Goal: Task Accomplishment & Management: Complete application form

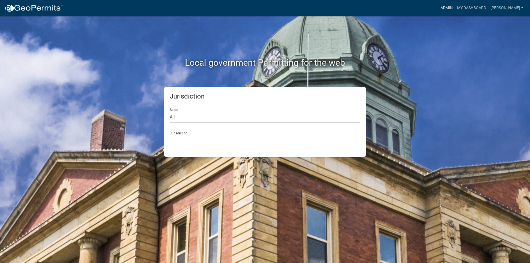
click at [449, 7] on link "Admin" at bounding box center [446, 8] width 17 height 10
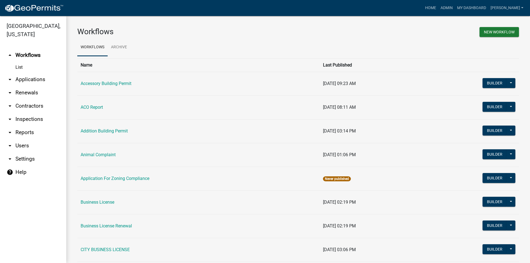
click at [28, 79] on link "arrow_drop_down Applications" at bounding box center [33, 79] width 66 height 13
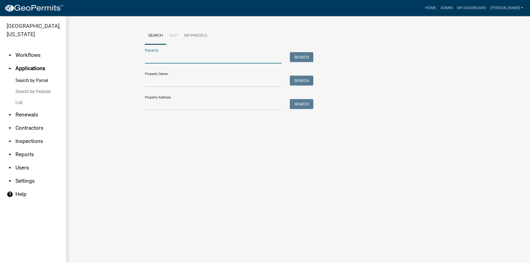
click at [189, 58] on input "Parcel ID:" at bounding box center [213, 57] width 137 height 11
click at [301, 55] on button "Search" at bounding box center [301, 57] width 23 height 10
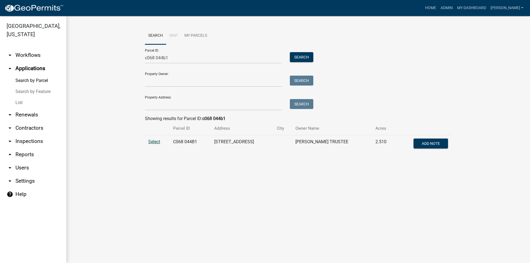
click at [158, 140] on span "Select" at bounding box center [154, 141] width 12 height 5
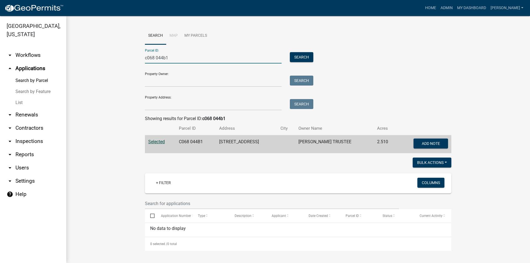
click at [172, 56] on input "c068 044b1" at bounding box center [213, 57] width 137 height 11
type input "c068 044b"
click at [304, 56] on button "Search" at bounding box center [301, 57] width 23 height 10
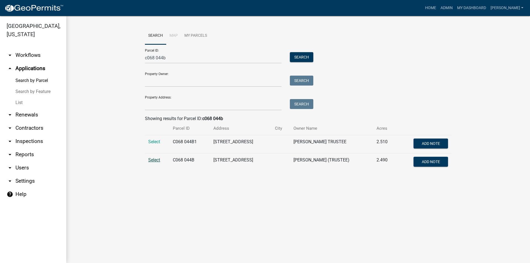
click at [154, 163] on span "Select" at bounding box center [154, 159] width 12 height 5
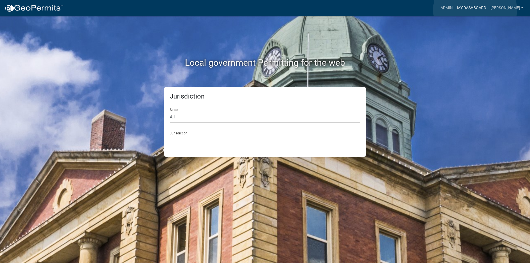
click at [475, 10] on link "My Dashboard" at bounding box center [471, 8] width 33 height 10
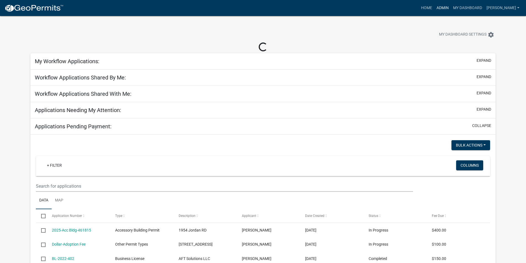
click at [446, 9] on link "Admin" at bounding box center [442, 8] width 17 height 10
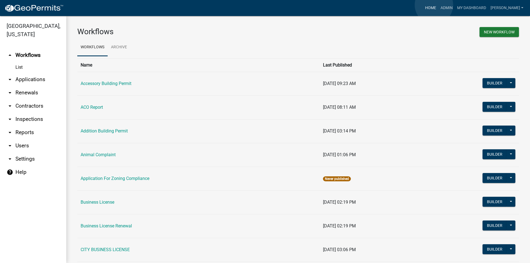
click at [434, 5] on link "Home" at bounding box center [430, 8] width 15 height 10
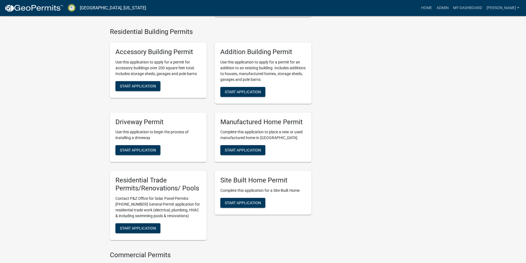
scroll to position [304, 0]
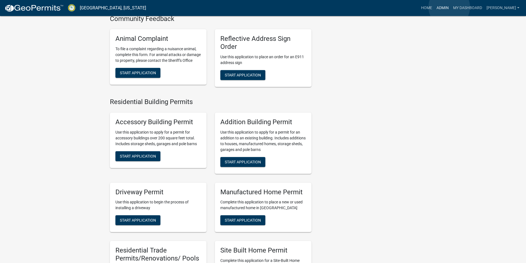
click at [449, 7] on link "Admin" at bounding box center [442, 8] width 17 height 10
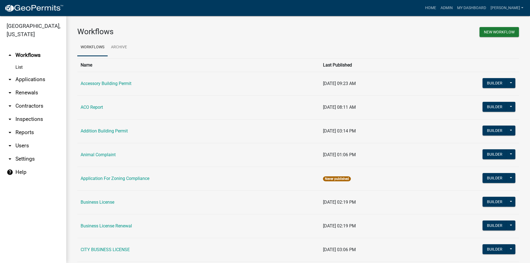
click at [25, 145] on link "arrow_drop_down Users" at bounding box center [33, 145] width 66 height 13
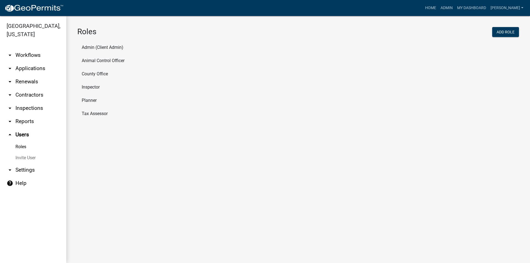
click at [87, 45] on li "Admin (Client Admin)" at bounding box center [297, 47] width 441 height 13
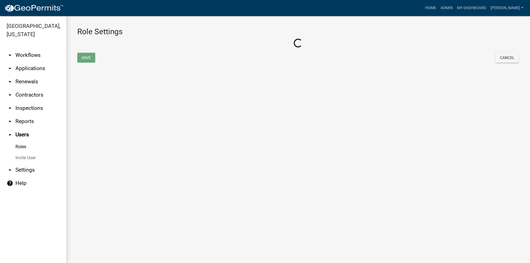
select select "4: red"
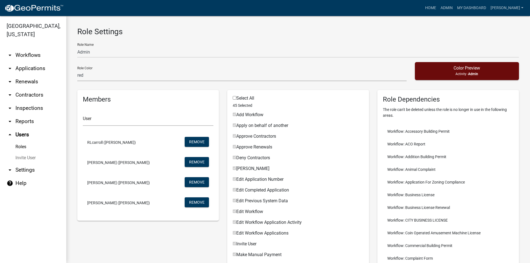
click at [21, 171] on link "arrow_drop_down Settings" at bounding box center [33, 169] width 66 height 13
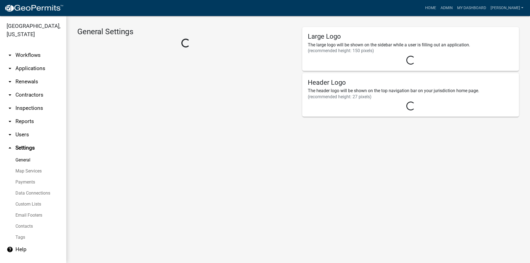
select select "GA"
select select "Eastern Standard Time"
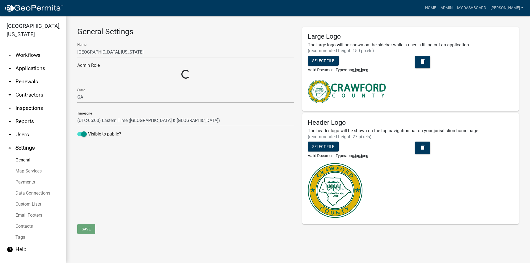
select select "a5a2edd3-d5f0-4059-aea5-44f7af435aad"
click at [29, 170] on link "Map Services" at bounding box center [33, 171] width 66 height 11
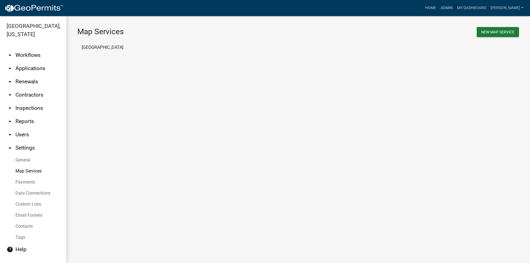
click at [26, 183] on link "Payments" at bounding box center [33, 182] width 66 height 11
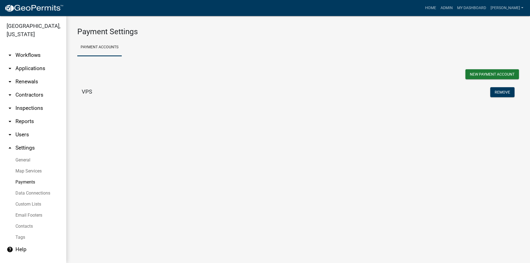
click at [23, 192] on link "Data Connections" at bounding box center [33, 193] width 66 height 11
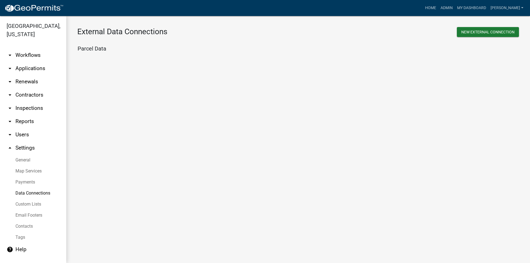
click at [23, 206] on link "Custom Lists" at bounding box center [33, 204] width 66 height 11
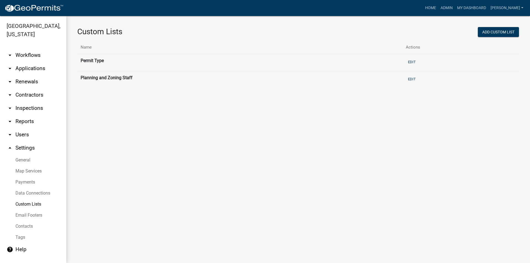
click at [23, 216] on link "Email Footers" at bounding box center [33, 215] width 66 height 11
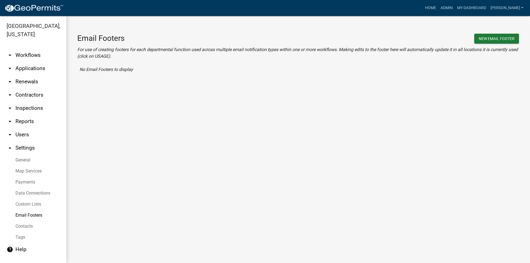
click at [22, 225] on link "Contacts" at bounding box center [33, 226] width 66 height 11
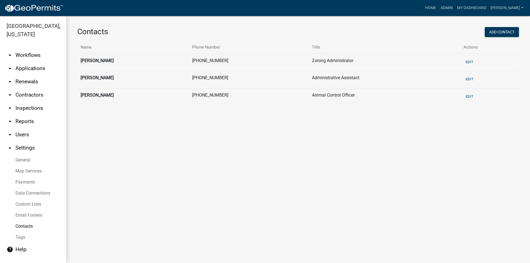
click at [21, 235] on link "Tags" at bounding box center [33, 237] width 66 height 11
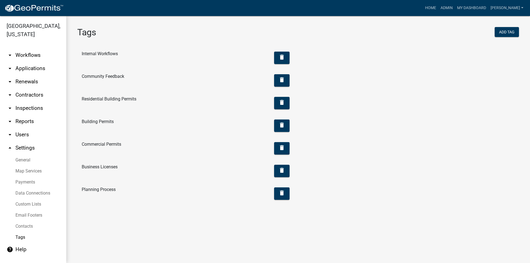
click at [30, 162] on link "General" at bounding box center [33, 160] width 66 height 11
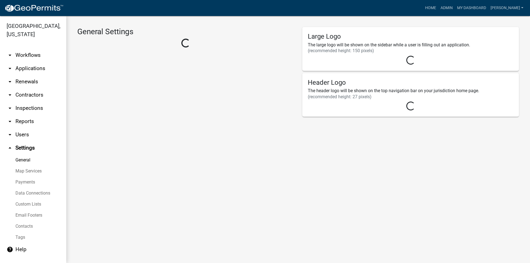
select select "GA"
select select "Eastern Standard Time"
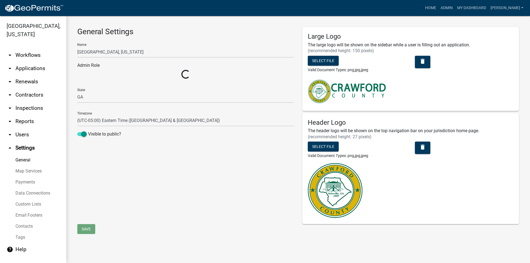
select select "a5a2edd3-d5f0-4059-aea5-44f7af435aad"
click at [23, 134] on link "arrow_drop_down Users" at bounding box center [33, 134] width 66 height 13
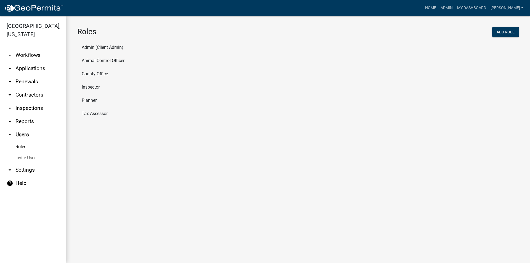
click at [91, 115] on li "Tax Assessor" at bounding box center [297, 113] width 441 height 13
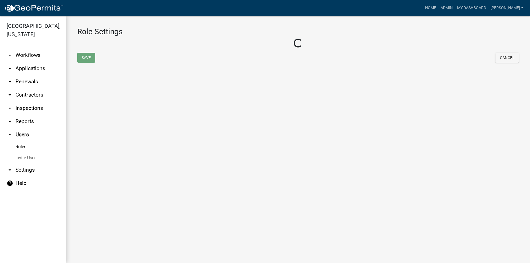
select select "1: green"
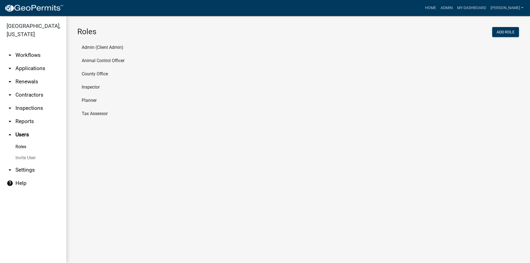
click at [88, 88] on li "Inspector" at bounding box center [297, 87] width 441 height 13
select select "2: yellow"
click at [102, 73] on li "County Office" at bounding box center [297, 73] width 441 height 13
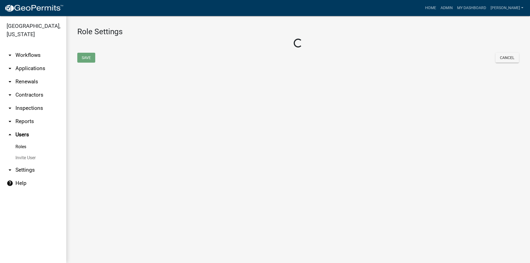
select select "3: orange"
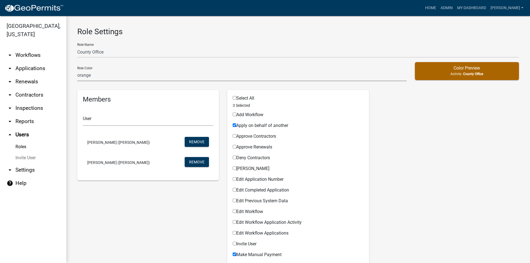
click at [132, 73] on select "none green yellow orange red purple light-blue light-green light-yellow" at bounding box center [241, 75] width 329 height 11
click at [131, 73] on select "none green yellow orange red purple light-blue light-green light-yellow" at bounding box center [241, 75] width 329 height 11
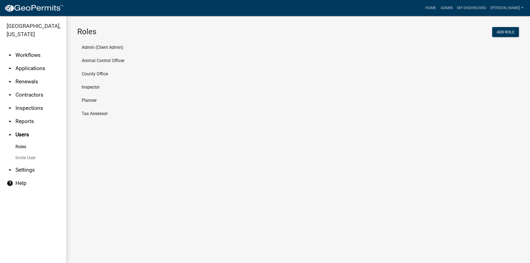
click at [113, 57] on li "Animal Control Officer" at bounding box center [297, 60] width 441 height 13
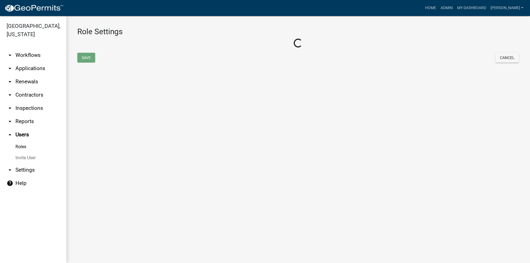
select select "5: purple"
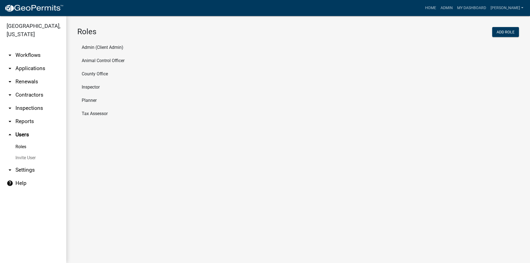
click at [37, 106] on link "arrow_drop_down Inspections" at bounding box center [33, 108] width 66 height 13
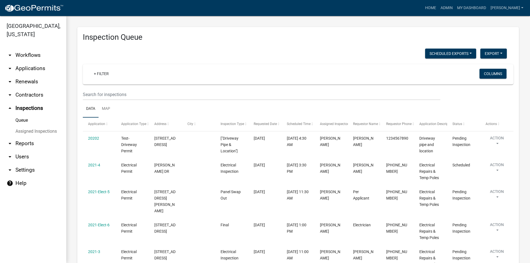
click at [25, 158] on link "arrow_drop_down Users" at bounding box center [33, 156] width 66 height 13
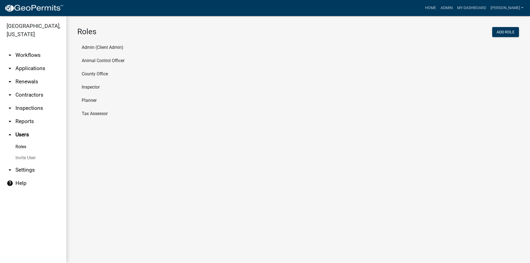
click at [23, 146] on link "Roles" at bounding box center [33, 146] width 66 height 11
click at [92, 72] on li "County Office" at bounding box center [297, 73] width 441 height 13
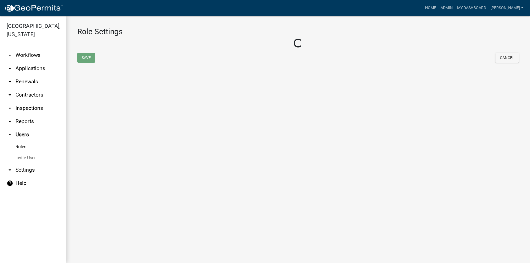
select select "3: orange"
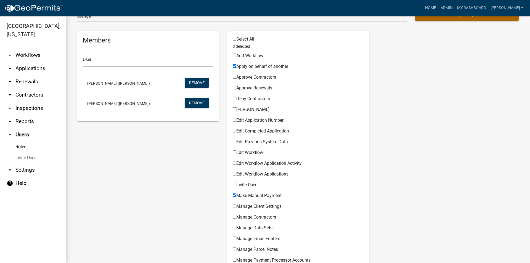
scroll to position [14, 0]
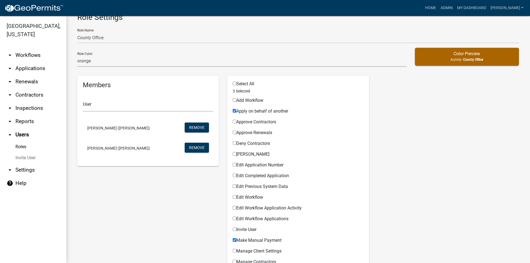
click at [32, 158] on link "Invite User" at bounding box center [33, 157] width 66 height 11
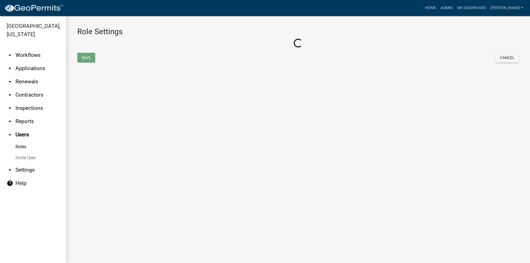
select select "3: orange"
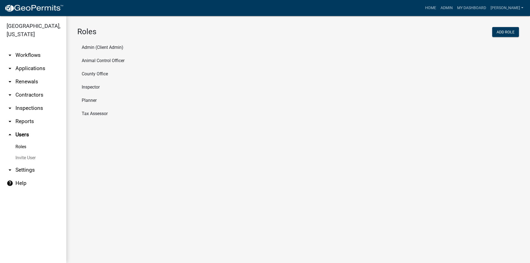
click at [95, 99] on li "Planner" at bounding box center [297, 100] width 441 height 13
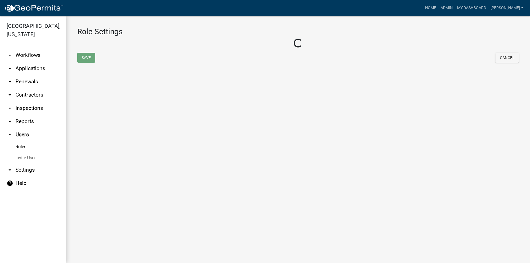
select select "2: yellow"
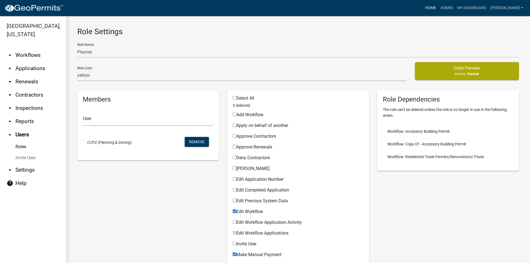
click at [434, 10] on link "Home" at bounding box center [430, 8] width 15 height 10
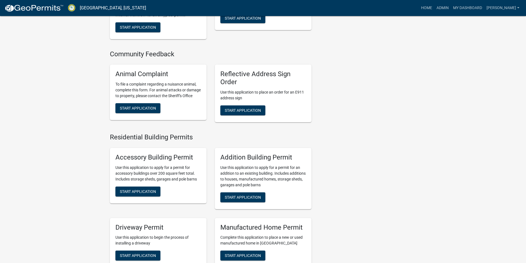
scroll to position [236, 0]
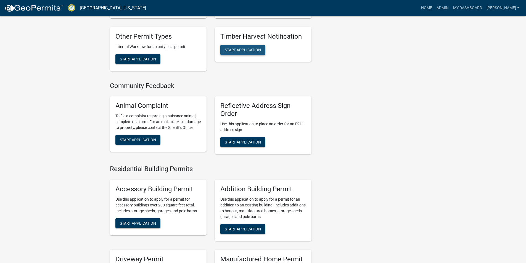
click at [251, 47] on span "Start Application" at bounding box center [243, 49] width 36 height 4
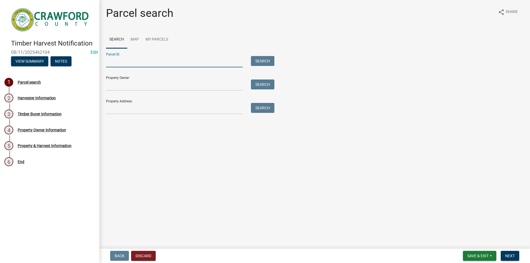
click at [123, 62] on input "Parcel ID:" at bounding box center [174, 61] width 137 height 11
type input "c028 007"
click at [267, 61] on button "Search" at bounding box center [262, 61] width 23 height 10
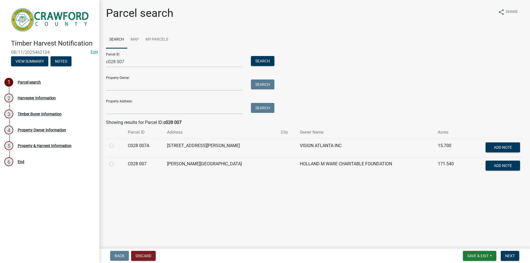
click at [116, 161] on label at bounding box center [116, 161] width 0 height 0
click at [116, 164] on 007 "radio" at bounding box center [118, 163] width 4 height 4
radio 007 "true"
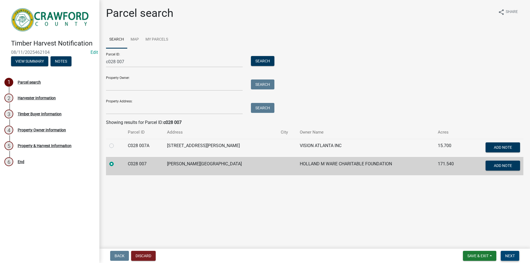
click at [511, 257] on span "Next" at bounding box center [510, 256] width 10 height 4
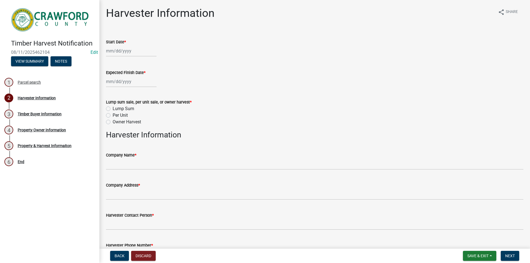
click at [121, 50] on div at bounding box center [131, 50] width 50 height 11
select select "8"
select select "2025"
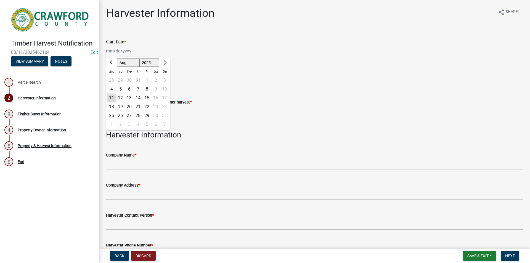
click at [129, 91] on div "6" at bounding box center [129, 89] width 9 height 9
type input "08/06/2025"
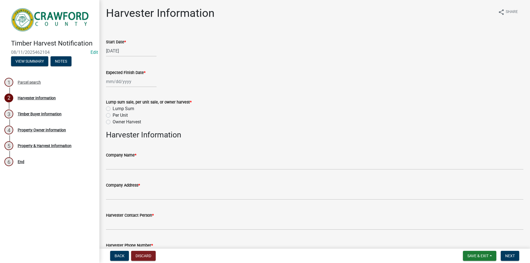
select select "8"
select select "2025"
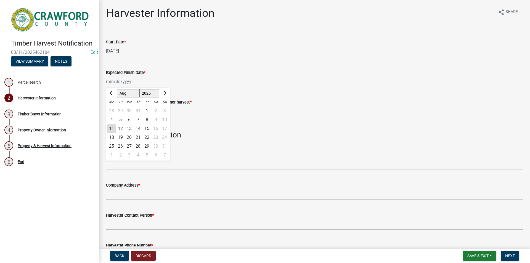
click at [129, 79] on div "Jan Feb Mar Apr May Jun Jul Aug Sep Oct Nov Dec 1525 1526 1527 1528 1529 1530 1…" at bounding box center [131, 81] width 50 height 11
click at [165, 93] on span "Next month" at bounding box center [164, 93] width 4 height 4
select select "10"
click at [145, 146] on div "31" at bounding box center [146, 146] width 9 height 9
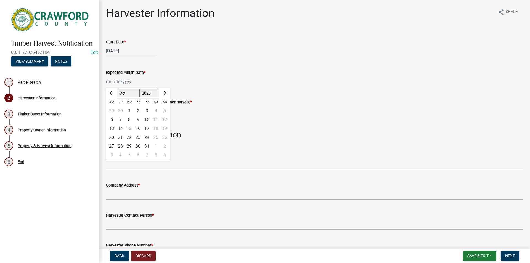
type input "10/31/2025"
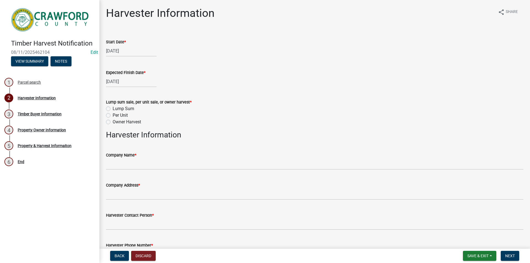
drag, startPoint x: 110, startPoint y: 116, endPoint x: 115, endPoint y: 124, distance: 9.6
click at [113, 116] on label "Per Unit" at bounding box center [120, 115] width 15 height 7
click at [113, 116] on input "Per Unit" at bounding box center [115, 114] width 4 height 4
radio input "true"
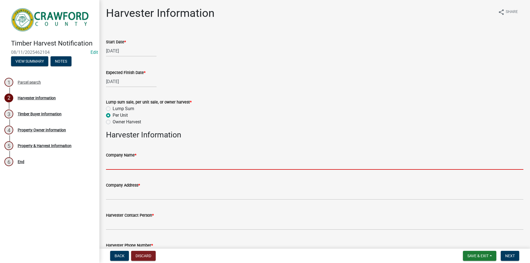
click at [134, 166] on input "Company Name *" at bounding box center [314, 163] width 417 height 11
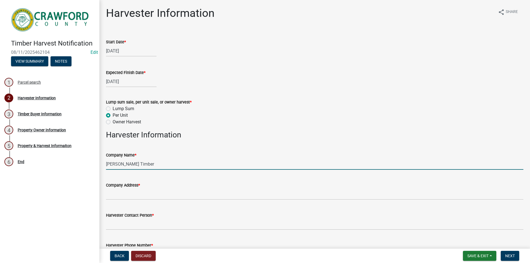
type input "Evans Timber"
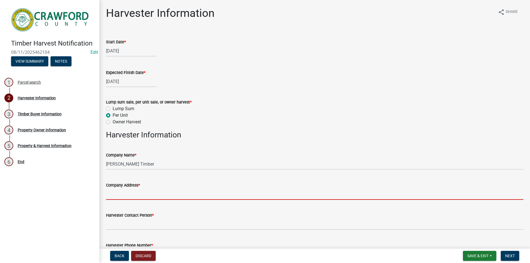
click at [131, 195] on input "Company Address *" at bounding box center [314, 193] width 417 height 11
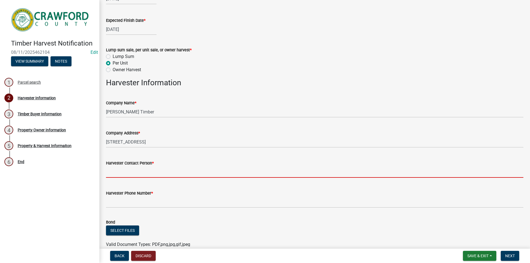
scroll to position [80, 0]
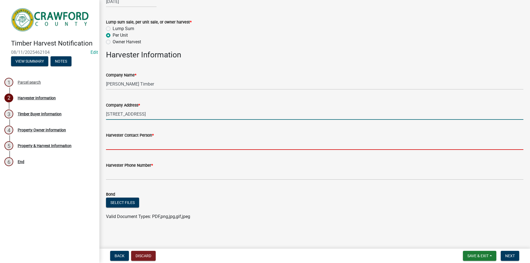
click at [145, 113] on input "11409 Hwy 74" at bounding box center [314, 113] width 417 height 11
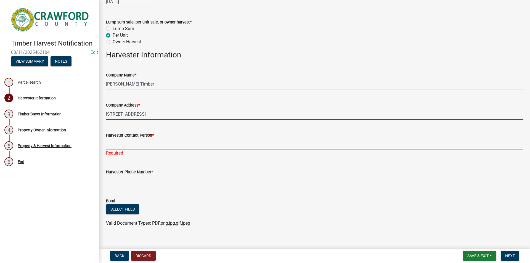
type input "11409 Hwy 74 Forsyth, GA 31029"
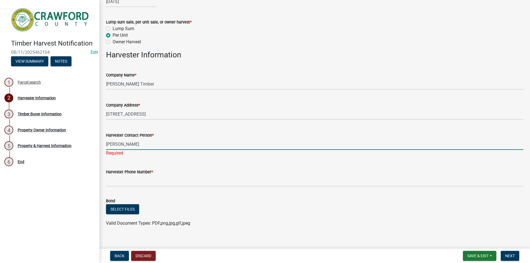
type input "Jimbo Evans"
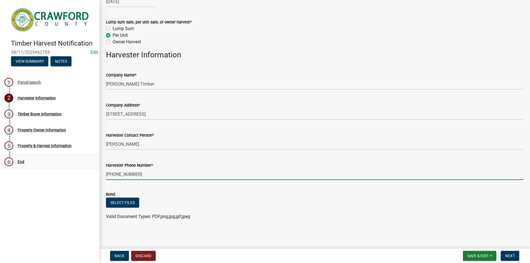
type input "478-960-9739"
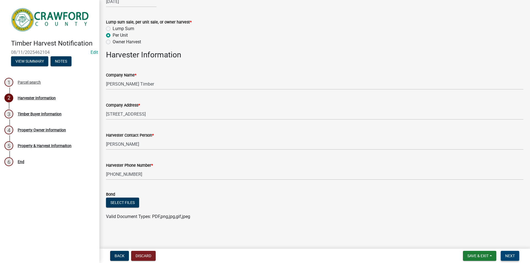
click at [514, 256] on span "Next" at bounding box center [510, 256] width 10 height 4
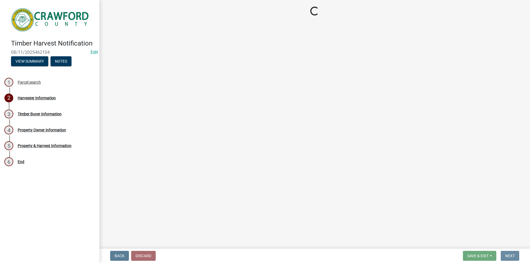
scroll to position [0, 0]
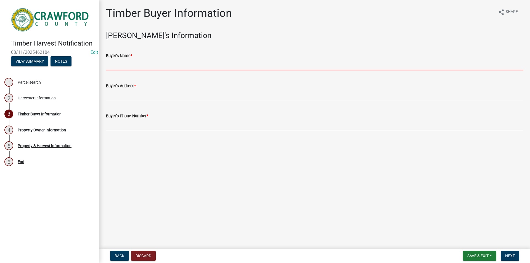
click at [124, 65] on input "Buyer's Name *" at bounding box center [314, 64] width 417 height 11
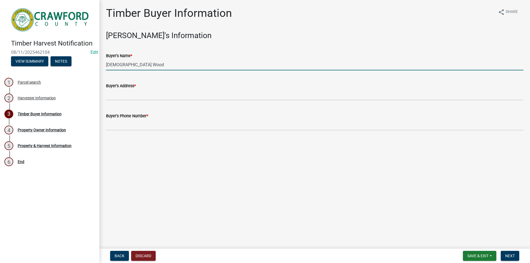
type input "Gay Wood"
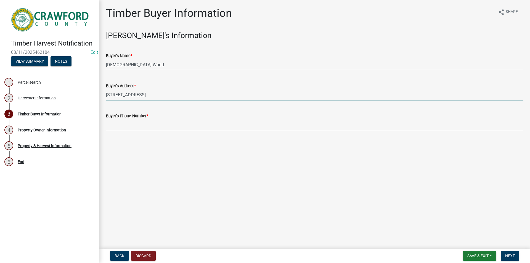
type input "PO Box 488 Jeffersonville, GA 31044"
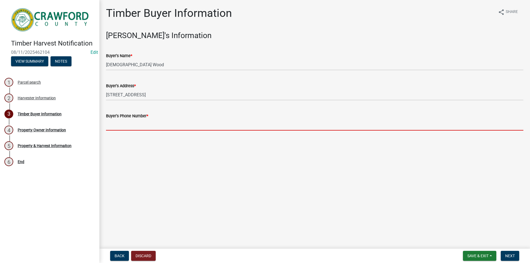
click at [111, 127] on input "Buyer's Phone Number *" at bounding box center [314, 124] width 417 height 11
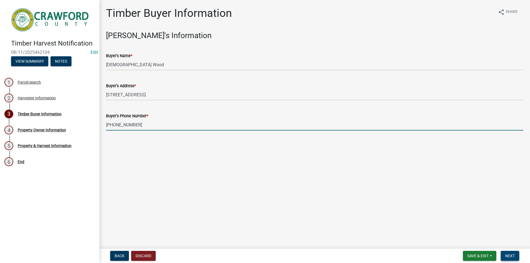
type input "478-394-0832"
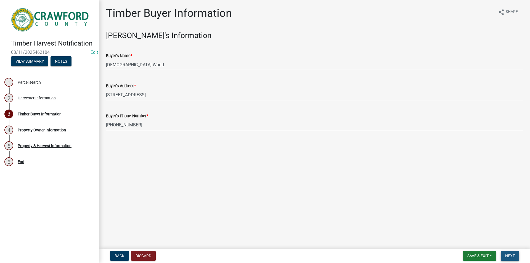
click at [509, 256] on span "Next" at bounding box center [510, 256] width 10 height 4
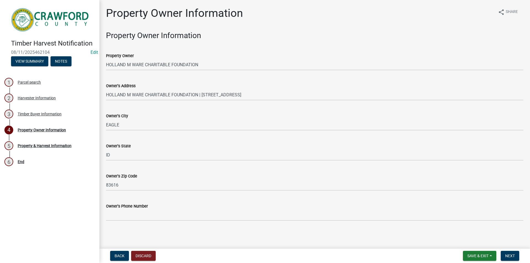
scroll to position [0, 0]
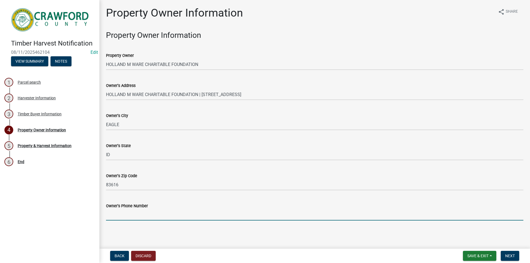
click at [141, 214] on input "Owner's Phone Number" at bounding box center [314, 214] width 417 height 11
type input "478-697-4520"
click at [512, 253] on button "Next" at bounding box center [510, 256] width 18 height 10
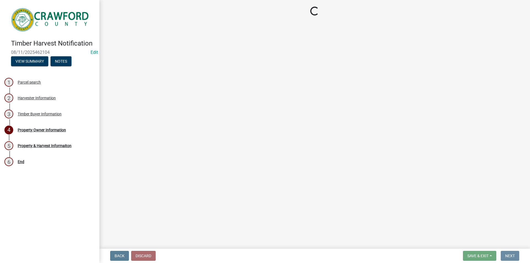
scroll to position [0, 0]
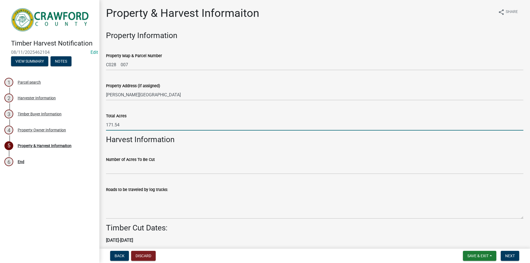
drag, startPoint x: 113, startPoint y: 126, endPoint x: 167, endPoint y: 132, distance: 53.6
click at [167, 132] on wm-data-entity-input "Total Acres 171.54" at bounding box center [314, 120] width 417 height 30
type input "171"
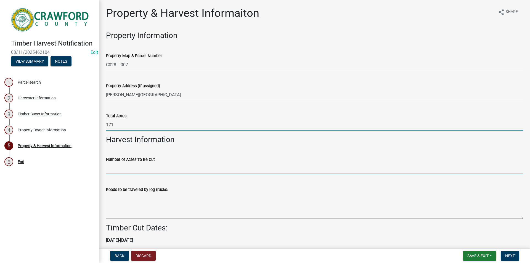
click at [126, 168] on input "Number of Acres To Be Cut" at bounding box center [314, 168] width 417 height 11
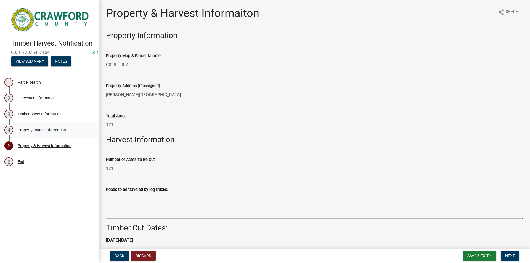
type input "171"
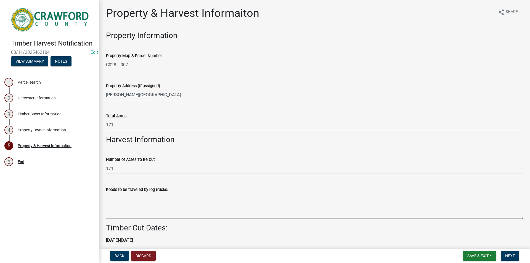
click at [137, 138] on h3 "Harvest Information" at bounding box center [314, 139] width 417 height 9
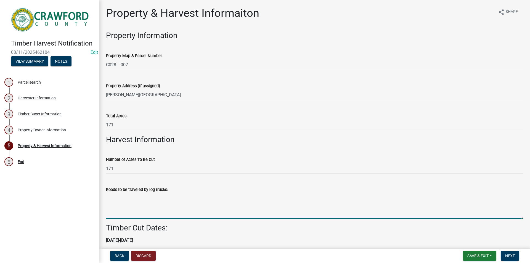
click at [172, 198] on textarea "Roads to be traveled by log trucks:" at bounding box center [314, 206] width 417 height 26
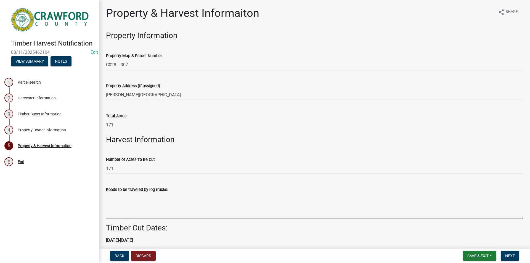
click at [130, 116] on div "Total Acres" at bounding box center [314, 116] width 417 height 7
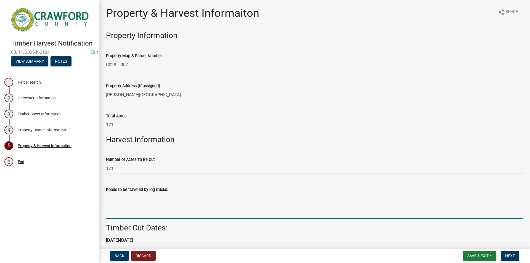
click at [137, 196] on textarea "Roads to be traveled by log trucks:" at bounding box center [314, 206] width 417 height 26
click at [135, 153] on div "Number of Acres To Be Cut 171" at bounding box center [314, 161] width 417 height 26
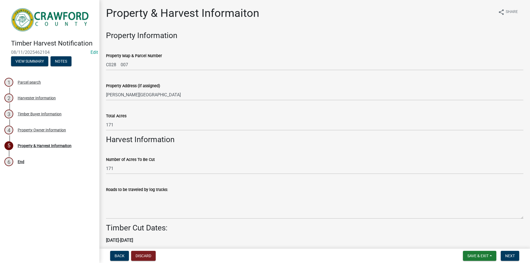
click at [129, 136] on h3 "Harvest Information" at bounding box center [314, 139] width 417 height 9
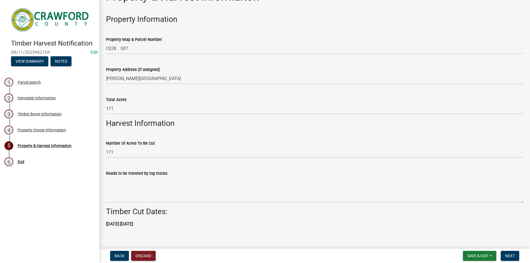
scroll to position [23, 0]
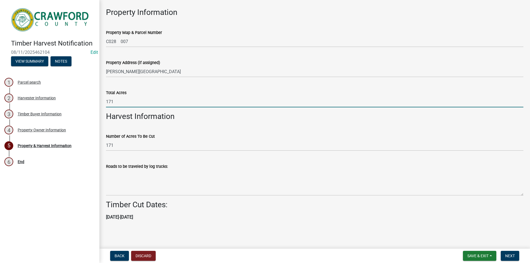
click at [118, 100] on input "171" at bounding box center [314, 101] width 417 height 11
type input "171.54"
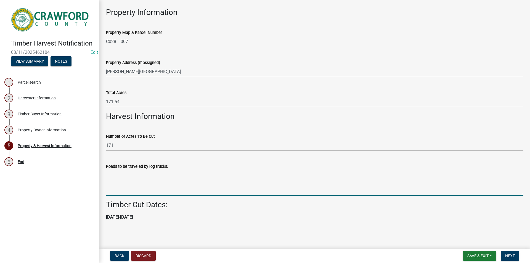
click at [140, 186] on textarea "Roads to be traveled by log trucks:" at bounding box center [314, 183] width 417 height 26
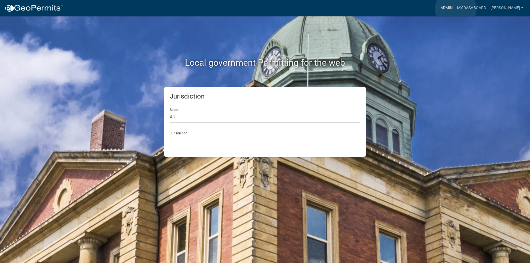
click at [455, 9] on link "Admin" at bounding box center [446, 8] width 17 height 10
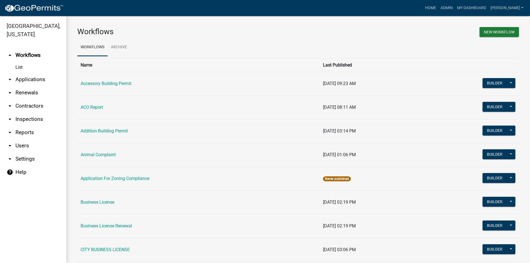
click at [25, 82] on link "arrow_drop_down Applications" at bounding box center [33, 79] width 66 height 13
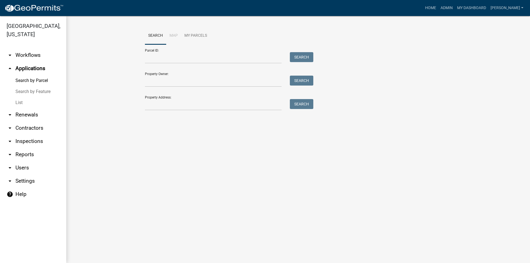
click at [22, 104] on link "List" at bounding box center [33, 102] width 66 height 11
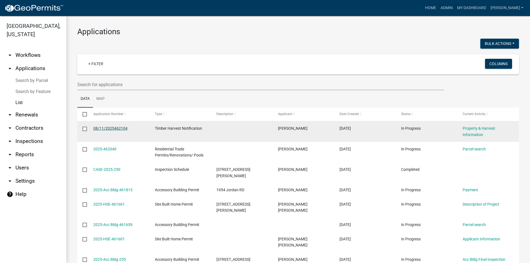
click at [107, 129] on link "08/11/2025462104" at bounding box center [110, 128] width 34 height 4
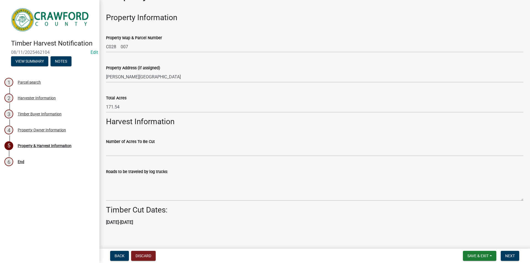
scroll to position [23, 0]
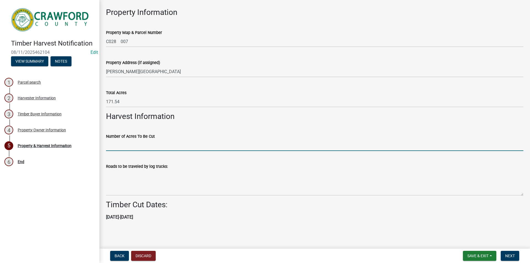
click at [146, 145] on input "Number of Acres To Be Cut" at bounding box center [314, 145] width 417 height 11
type input "171"
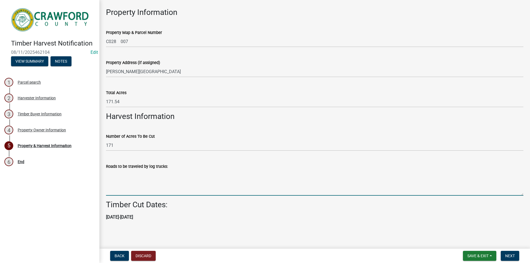
click at [136, 186] on textarea "Roads to be traveled by log trucks:" at bounding box center [314, 183] width 417 height 26
type textarea "Walker Chapel RD"
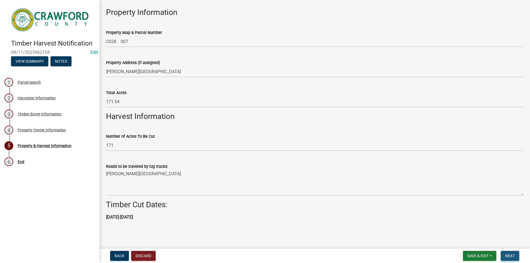
click at [510, 256] on span "Next" at bounding box center [510, 256] width 10 height 4
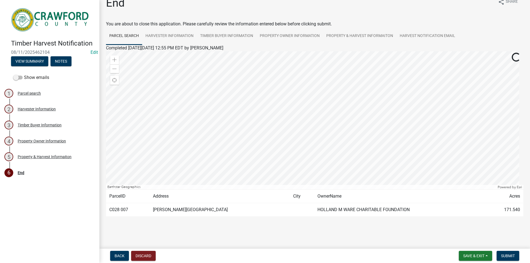
scroll to position [13, 0]
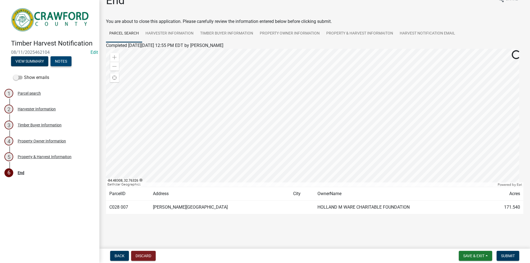
click at [56, 60] on button "Notes" at bounding box center [60, 61] width 21 height 10
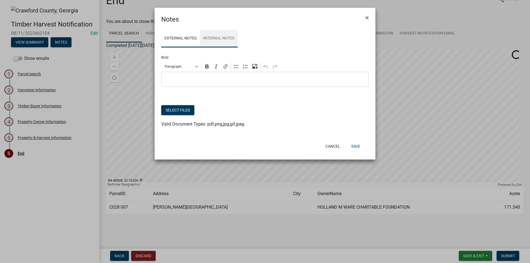
click at [227, 37] on link "Internal Notes" at bounding box center [219, 39] width 38 height 18
click at [179, 111] on button "Select files" at bounding box center [177, 110] width 33 height 10
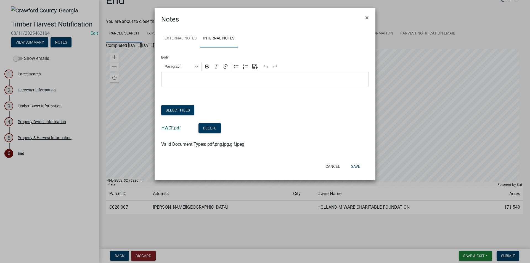
click at [174, 126] on link "HWCF.pdf" at bounding box center [170, 127] width 19 height 5
click at [184, 80] on p "Editor editing area: main. Press Alt+0 for help." at bounding box center [265, 79] width 202 height 7
click at [353, 167] on button "Save" at bounding box center [356, 166] width 18 height 10
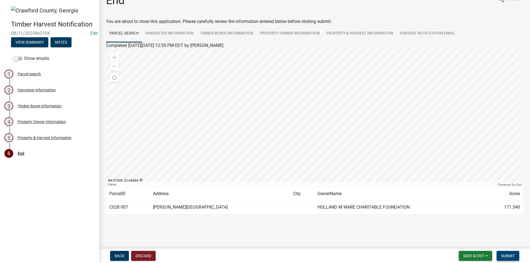
click at [508, 255] on span "Submit" at bounding box center [508, 256] width 14 height 4
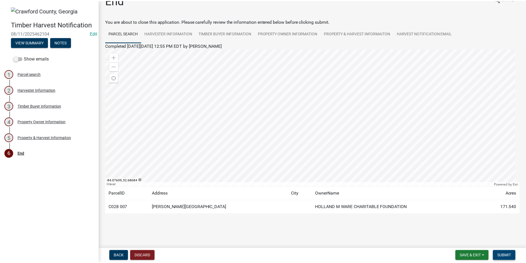
scroll to position [0, 0]
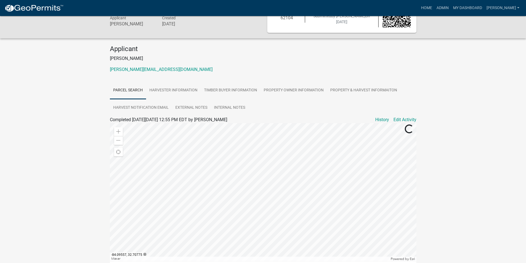
scroll to position [81, 0]
